Goal: Task Accomplishment & Management: Manage account settings

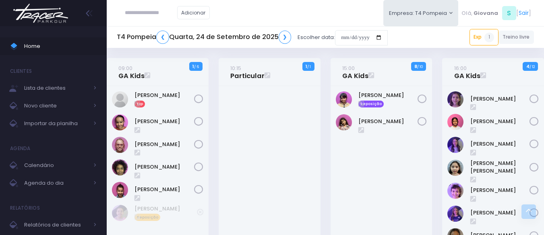
click at [157, 10] on input "text" at bounding box center [151, 12] width 52 height 15
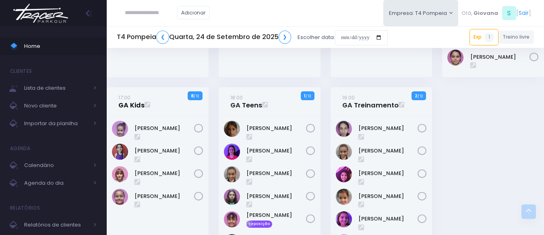
click at [129, 103] on link "17:00 GA Kids" at bounding box center [131, 101] width 26 height 16
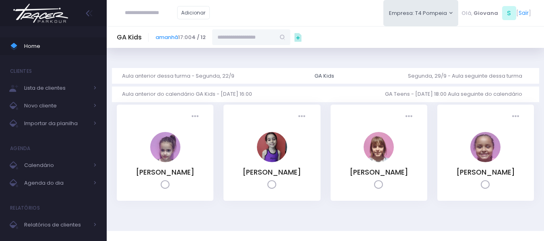
click at [251, 41] on input "text" at bounding box center [243, 36] width 63 height 15
click at [259, 50] on link "[PERSON_NAME]" at bounding box center [251, 52] width 47 height 8
type input "**********"
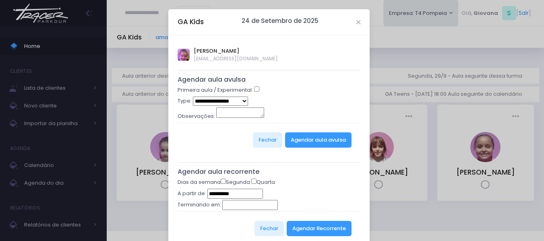
drag, startPoint x: 235, startPoint y: 98, endPoint x: 233, endPoint y: 106, distance: 8.0
click at [235, 98] on select "**********" at bounding box center [220, 101] width 55 height 9
select select "*"
click at [193, 97] on select "**********" at bounding box center [220, 101] width 55 height 9
click at [329, 135] on button "Agendar aula avulsa" at bounding box center [318, 140] width 66 height 15
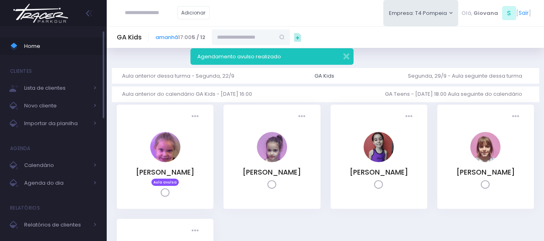
click at [45, 50] on span "Home" at bounding box center [60, 46] width 73 height 10
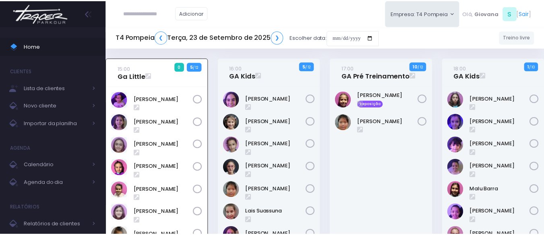
scroll to position [58, 0]
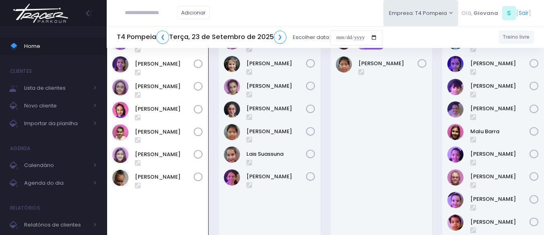
click at [129, 7] on input "text" at bounding box center [151, 12] width 52 height 15
type input "**********"
click input "submit" at bounding box center [0, 0] width 0 height 0
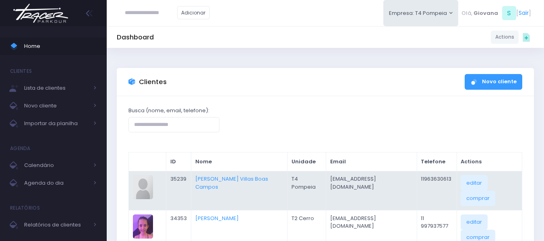
scroll to position [40, 0]
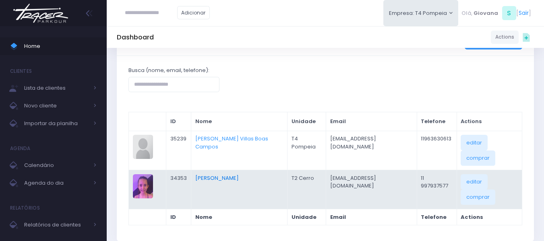
click at [212, 175] on link "[PERSON_NAME]" at bounding box center [217, 178] width 44 height 8
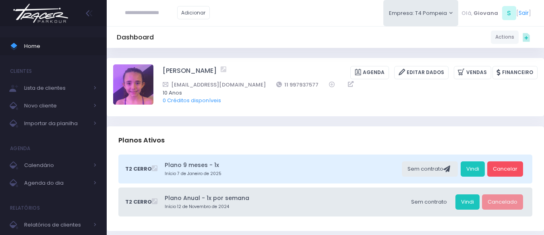
click at [154, 16] on input "text" at bounding box center [151, 12] width 52 height 15
type input "**********"
click input "submit" at bounding box center [0, 0] width 0 height 0
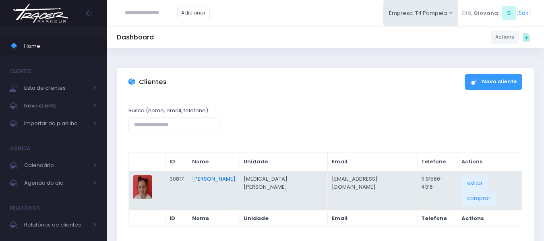
click at [231, 179] on link "Ana Clara Rufino" at bounding box center [214, 179] width 44 height 8
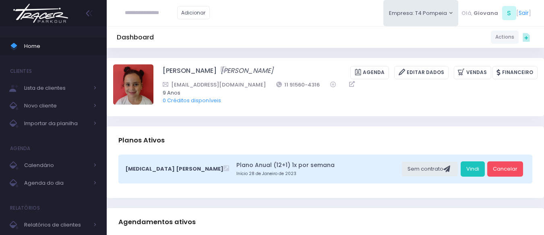
click at [433, 114] on div "Ana Clara Rufino Ana Clara Rufino Agenda Editar Dados Vendas Financeiro 9 Anos" at bounding box center [326, 87] width 438 height 58
drag, startPoint x: 48, startPoint y: 45, endPoint x: 55, endPoint y: 8, distance: 37.8
click at [48, 45] on span "Home" at bounding box center [60, 46] width 73 height 10
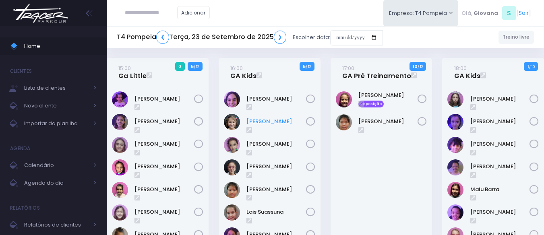
scroll to position [40, 0]
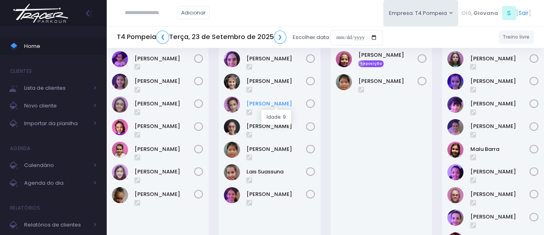
click at [264, 104] on link "Ivy Miki" at bounding box center [277, 104] width 60 height 8
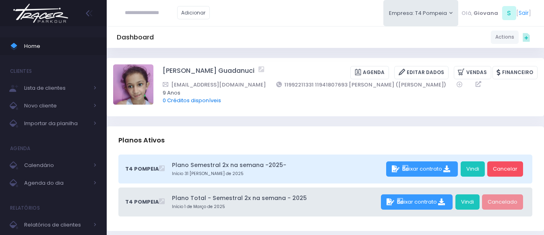
click at [207, 98] on link "0 Créditos disponíveis" at bounding box center [192, 101] width 58 height 8
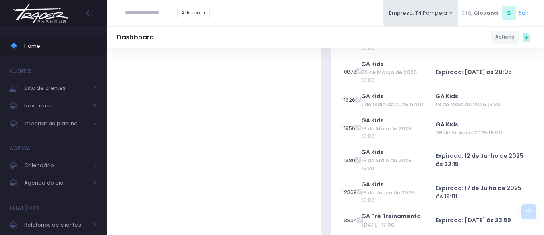
scroll to position [218, 0]
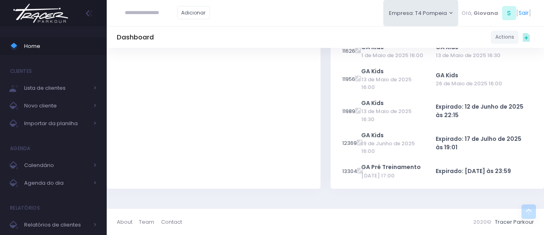
drag, startPoint x: 496, startPoint y: 174, endPoint x: 441, endPoint y: 194, distance: 58.6
click at [436, 182] on td "Expirado: [DATE] às 23:59" at bounding box center [484, 172] width 96 height 24
click at [441, 194] on div "Créditos Utilizados e expirados 10512 GA Kids 4 de Março de 2025 16:00 GA Kids …" at bounding box center [438, 57] width 224 height 283
click at [59, 47] on span "Home" at bounding box center [60, 46] width 73 height 10
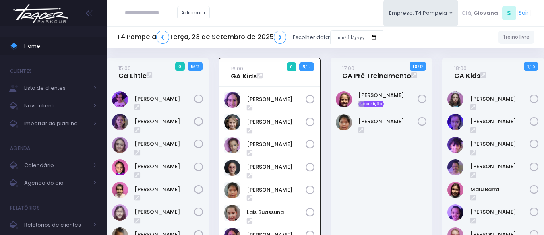
scroll to position [58, 0]
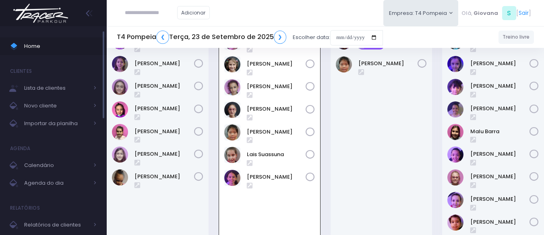
click at [48, 47] on span "Home" at bounding box center [60, 46] width 73 height 10
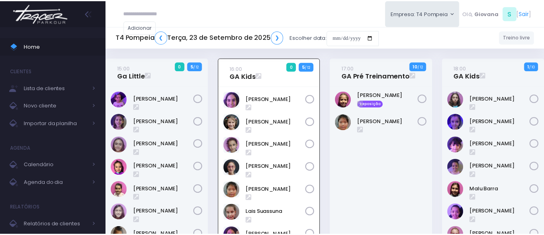
scroll to position [58, 0]
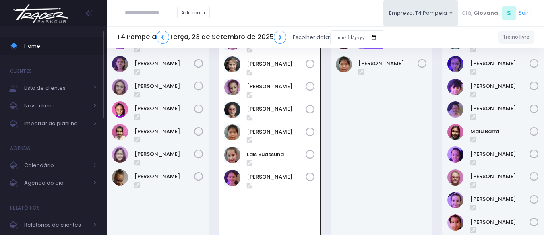
click at [52, 43] on span "Home" at bounding box center [60, 46] width 73 height 10
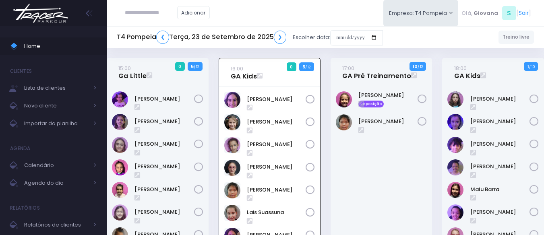
scroll to position [58, 0]
